Goal: Information Seeking & Learning: Learn about a topic

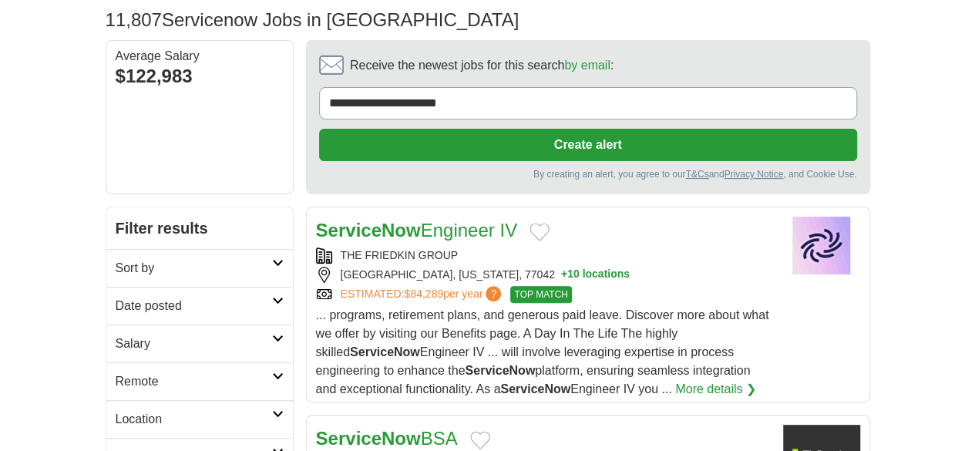
drag, startPoint x: 0, startPoint y: 0, endPoint x: 68, endPoint y: 223, distance: 232.9
click at [116, 297] on h2 "Date posted" at bounding box center [194, 306] width 157 height 19
click at [116, 334] on link "Last 24 hours" at bounding box center [200, 343] width 168 height 19
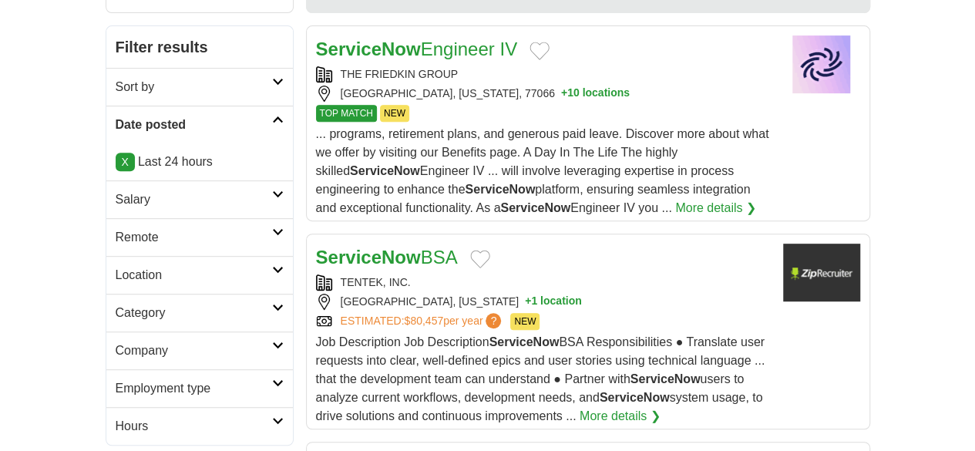
scroll to position [287, 0]
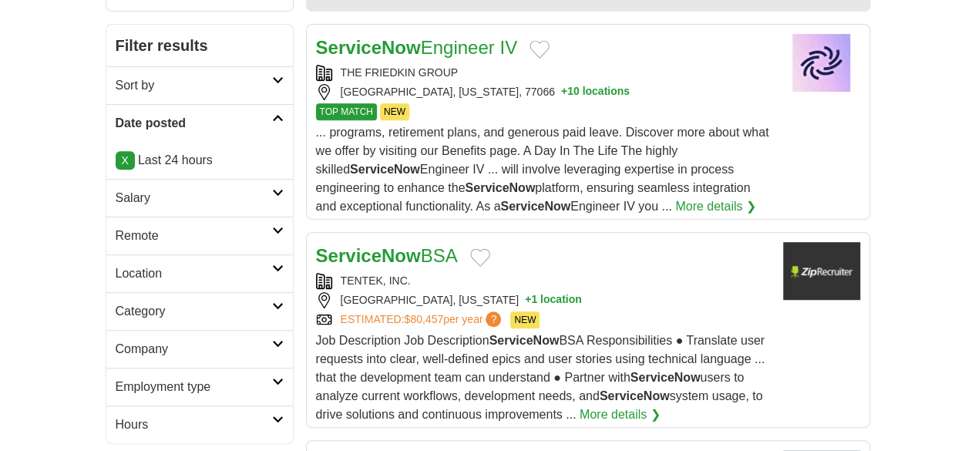
click at [126, 227] on h2 "Remote" at bounding box center [194, 236] width 157 height 19
click at [116, 266] on link "Remote jobs" at bounding box center [150, 272] width 69 height 13
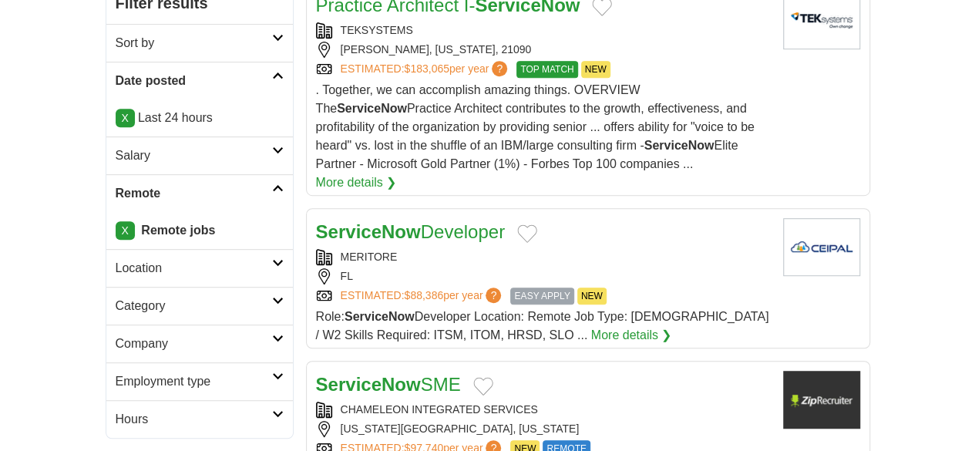
scroll to position [349, 0]
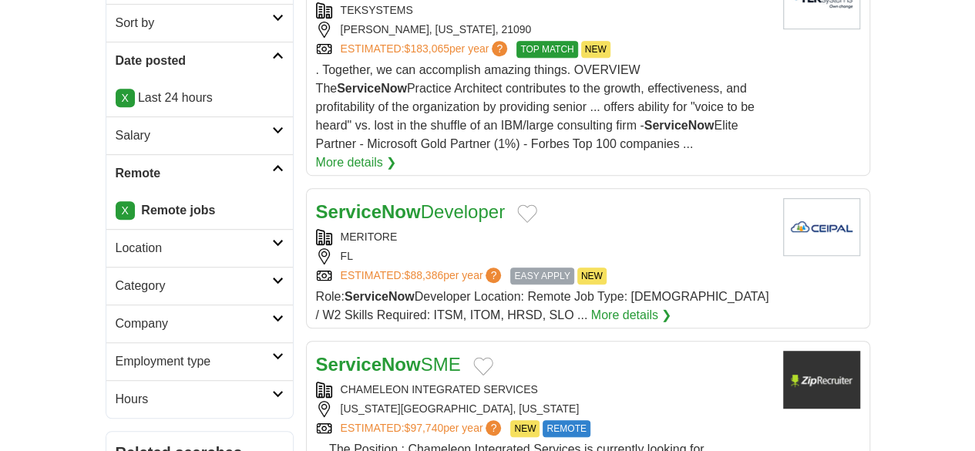
click at [563, 351] on div "ServiceNow SME" at bounding box center [543, 365] width 455 height 28
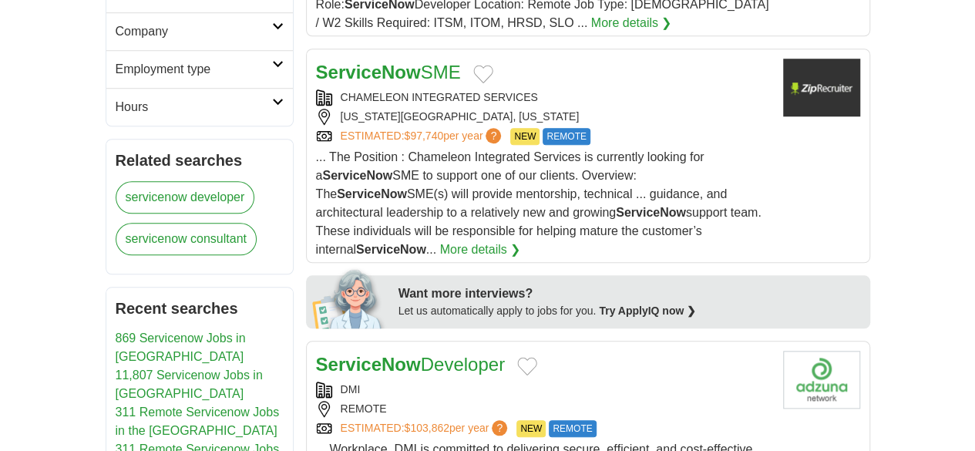
scroll to position [719, 0]
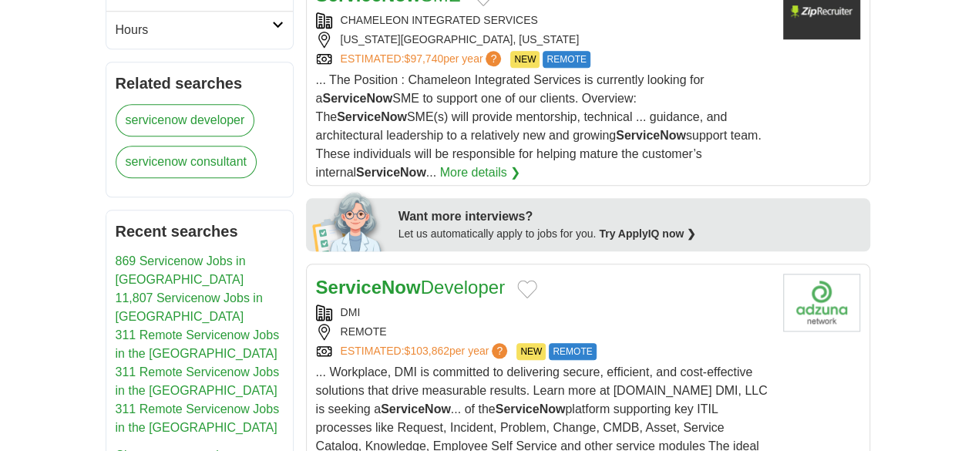
click at [604, 343] on div "ESTIMATED: $103,862 per year ? NEW REMOTE" at bounding box center [543, 351] width 455 height 17
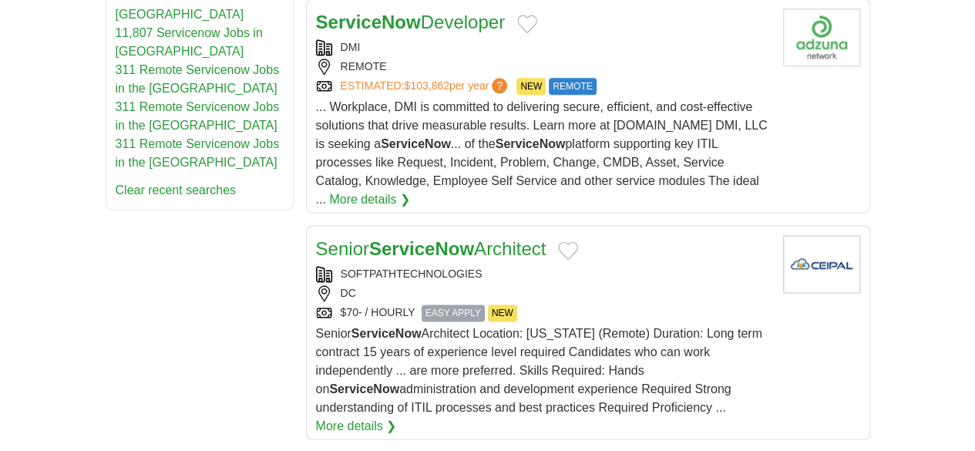
scroll to position [1084, 0]
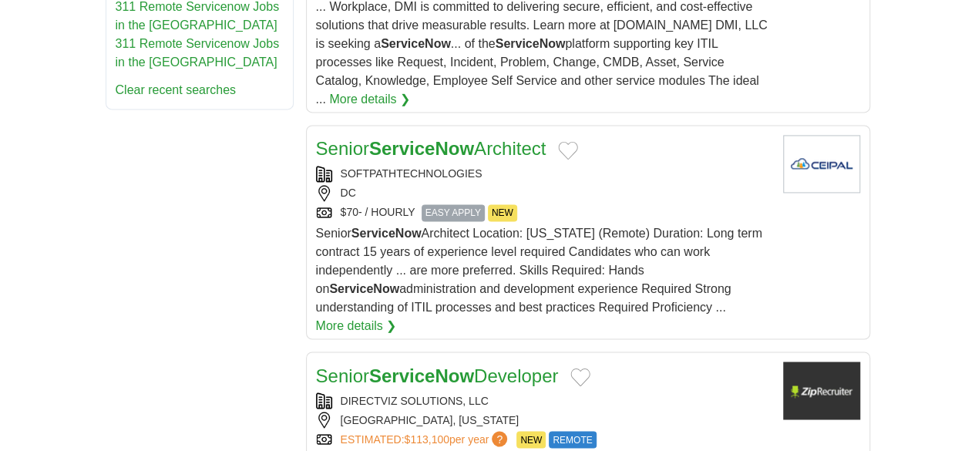
click at [655, 392] on div "DIRECTVIZ SOLUTIONS, LLC" at bounding box center [543, 400] width 455 height 16
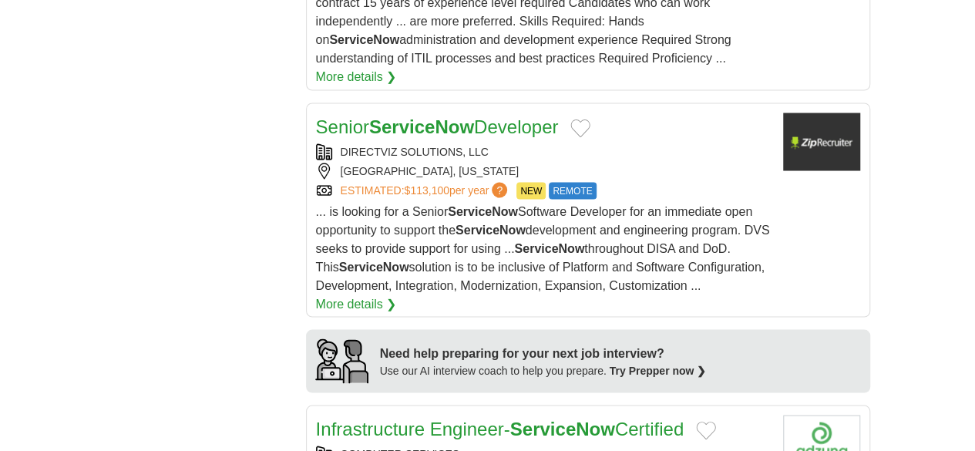
scroll to position [1334, 0]
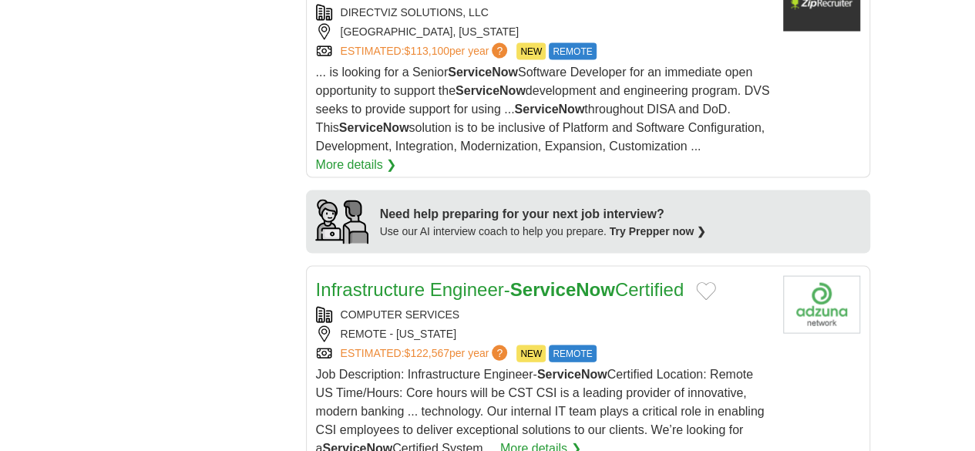
scroll to position [1473, 0]
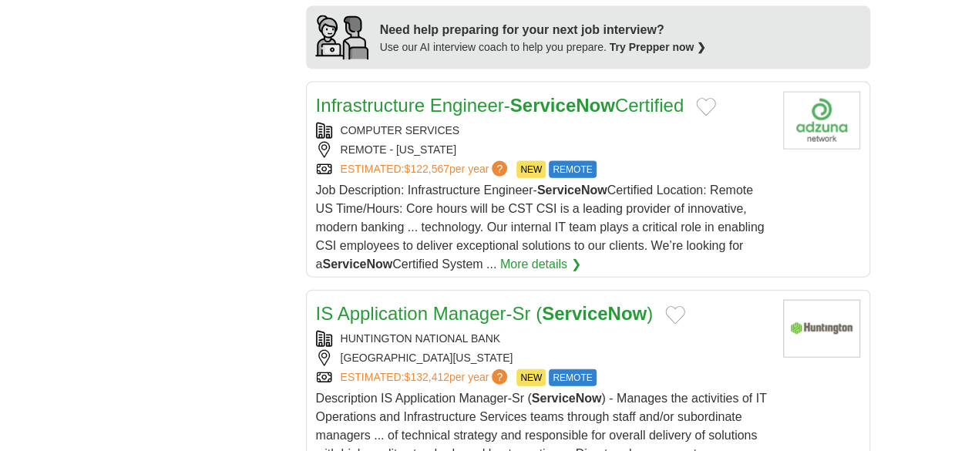
scroll to position [1659, 0]
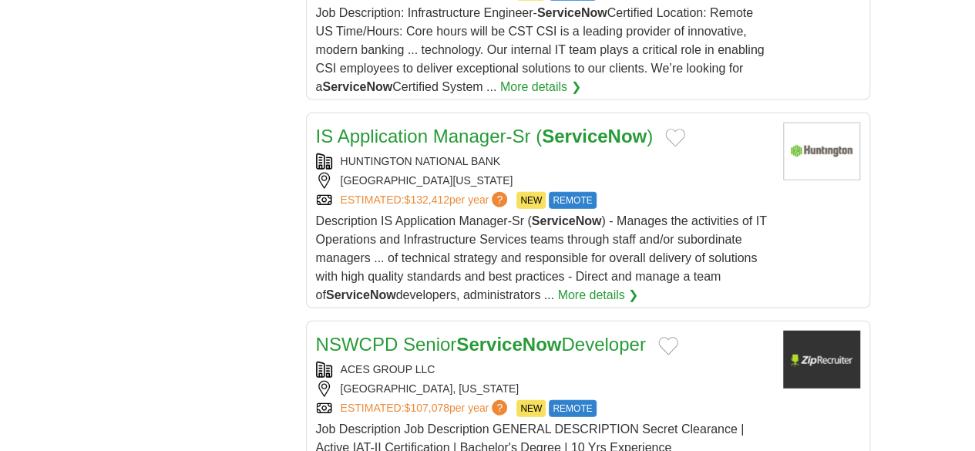
scroll to position [1887, 0]
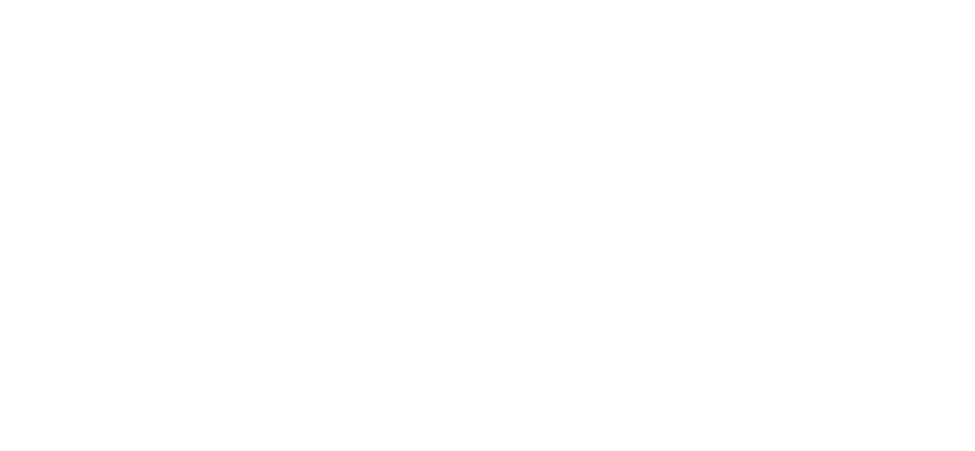
scroll to position [2906, 0]
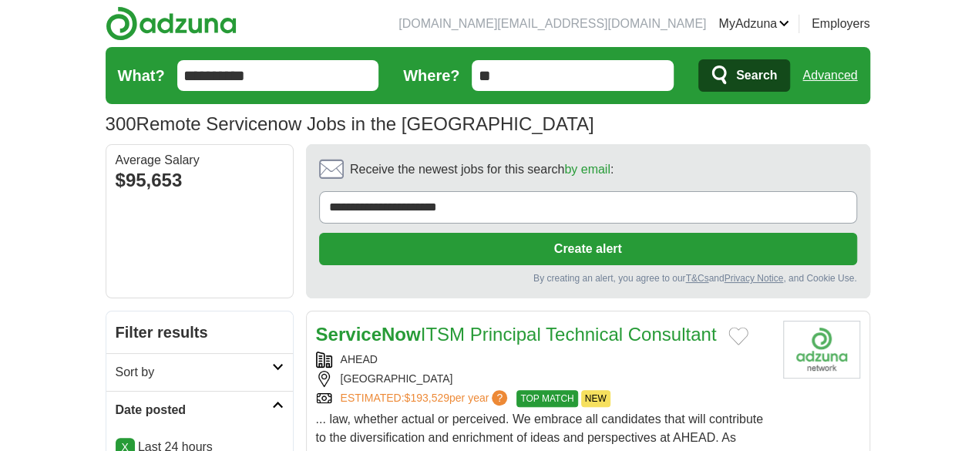
scroll to position [311, 0]
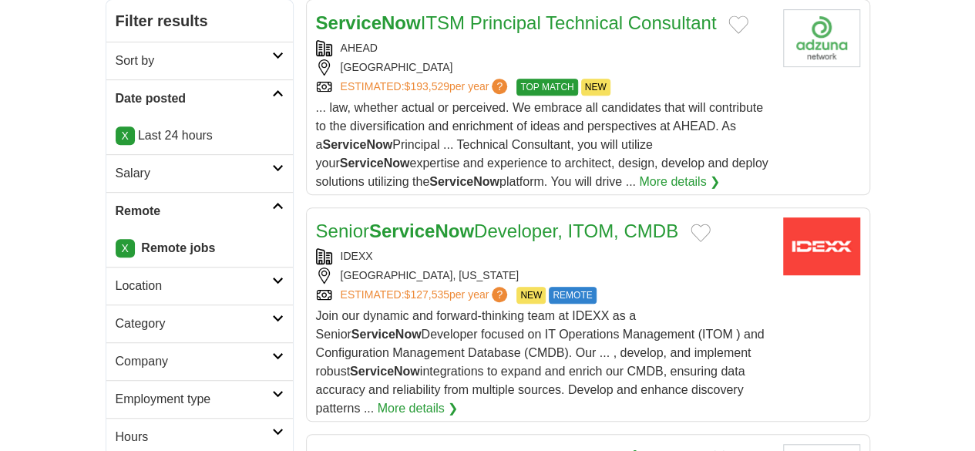
click at [688, 268] on div "WESTBROOK, IDAHO" at bounding box center [543, 276] width 455 height 16
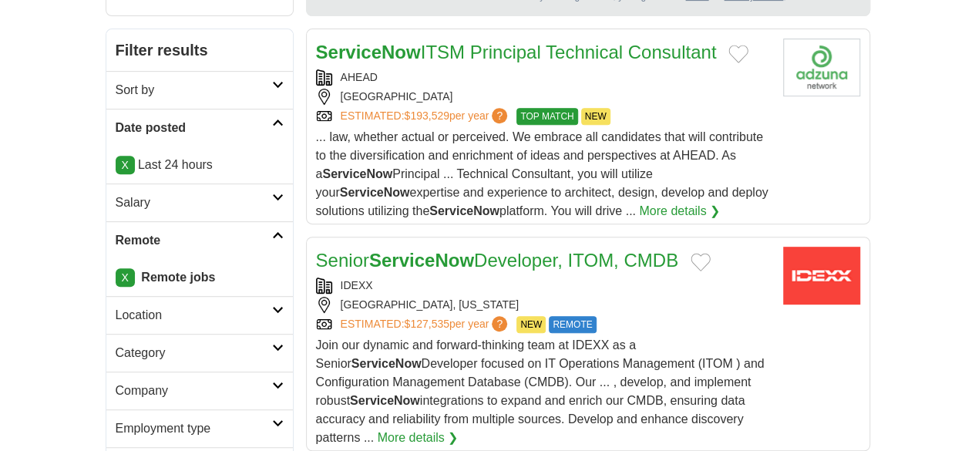
scroll to position [243, 0]
